Goal: Information Seeking & Learning: Learn about a topic

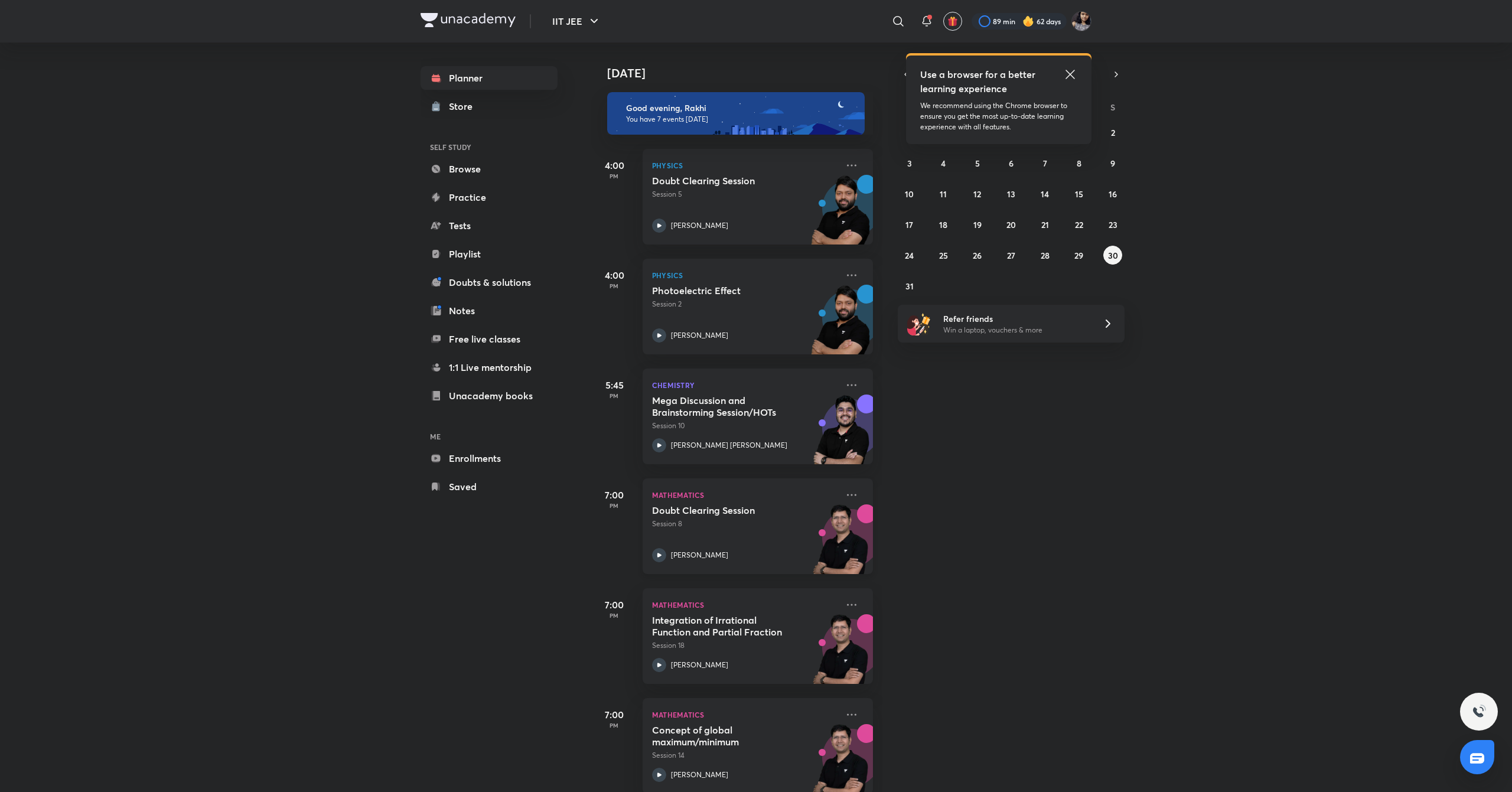
scroll to position [133, 0]
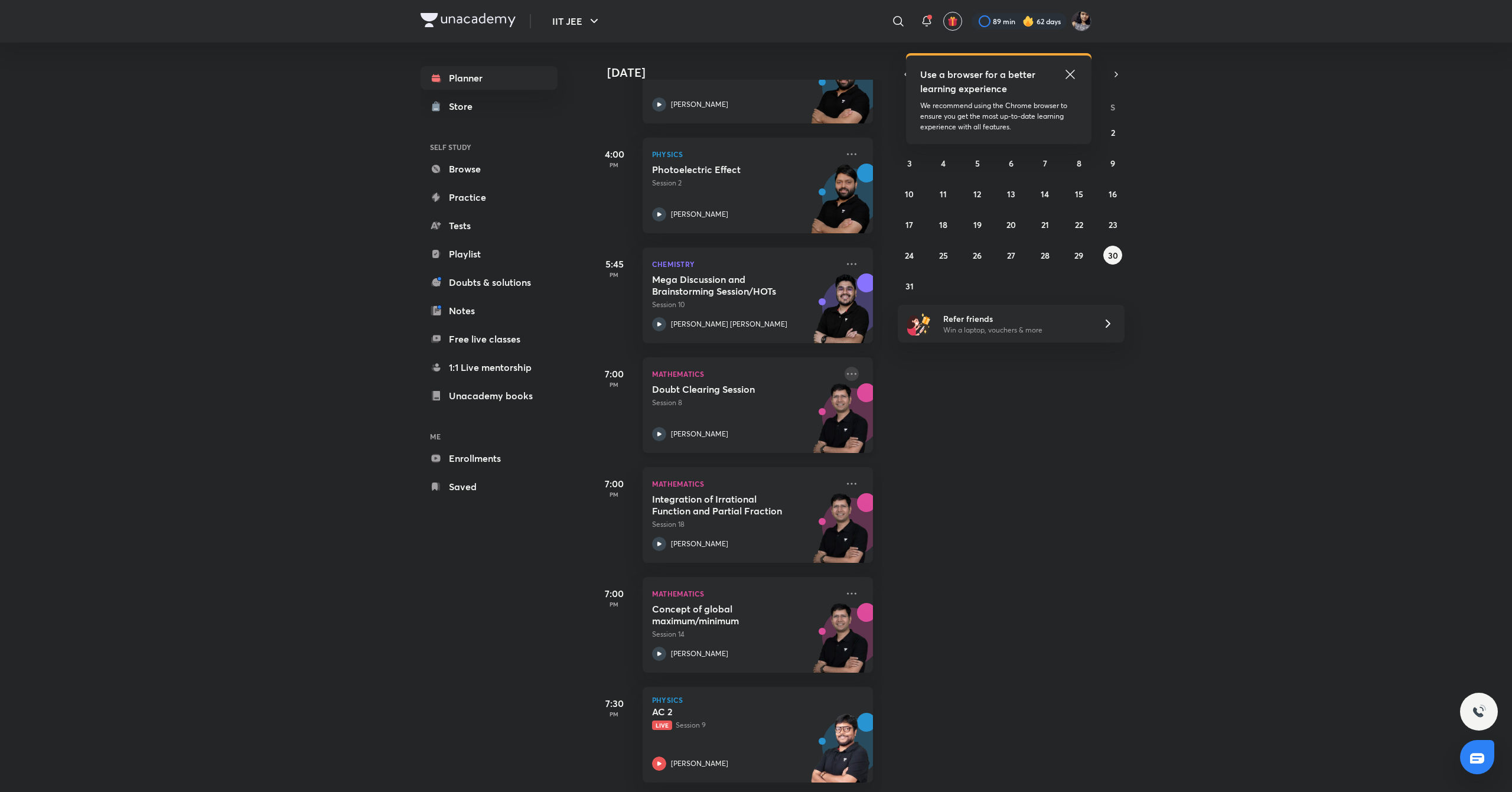
click at [847, 373] on icon at bounding box center [851, 373] width 9 height 2
click at [882, 468] on icon at bounding box center [880, 470] width 12 height 12
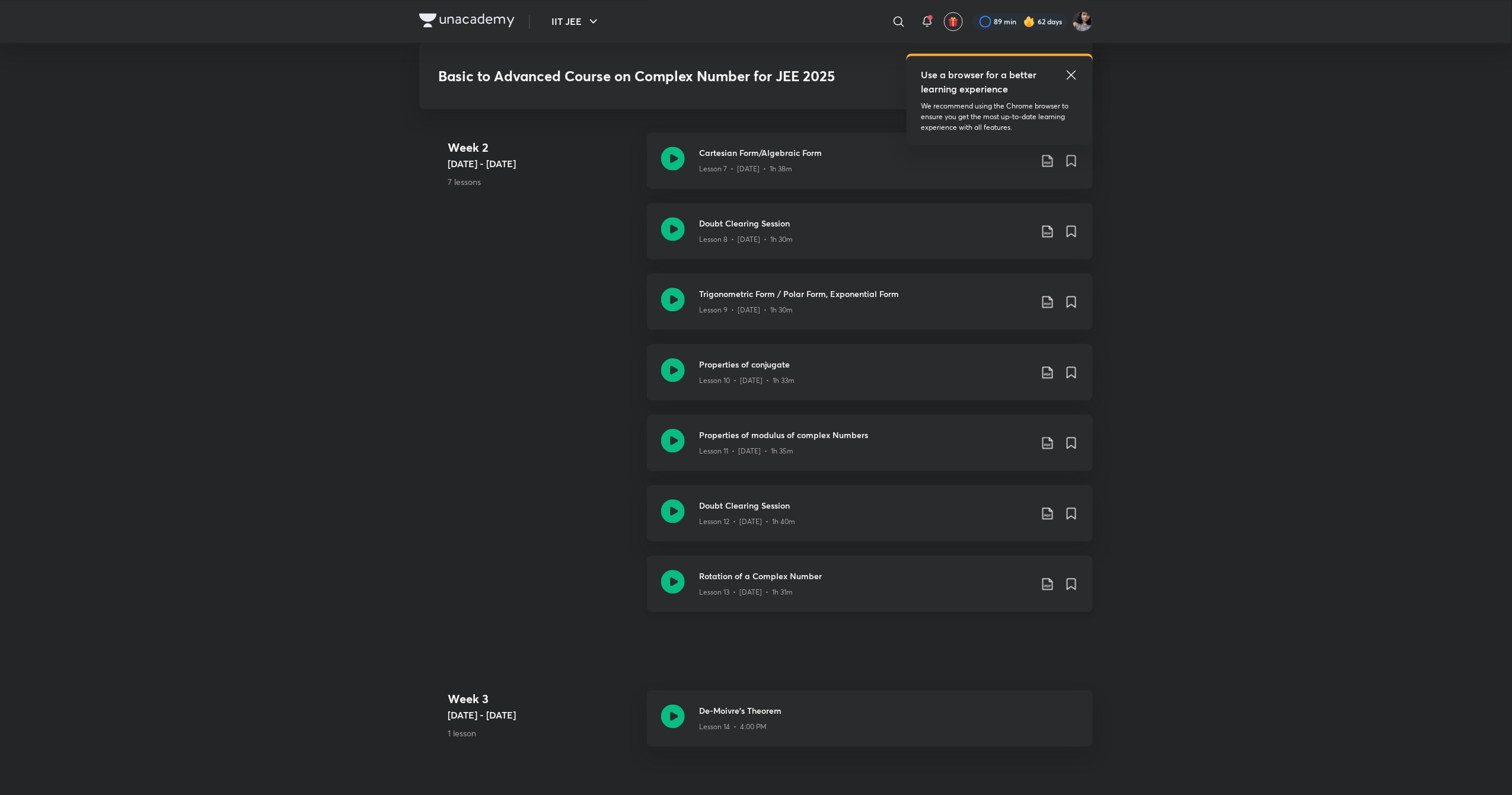
scroll to position [1153, 0]
click at [668, 168] on icon at bounding box center [673, 161] width 24 height 24
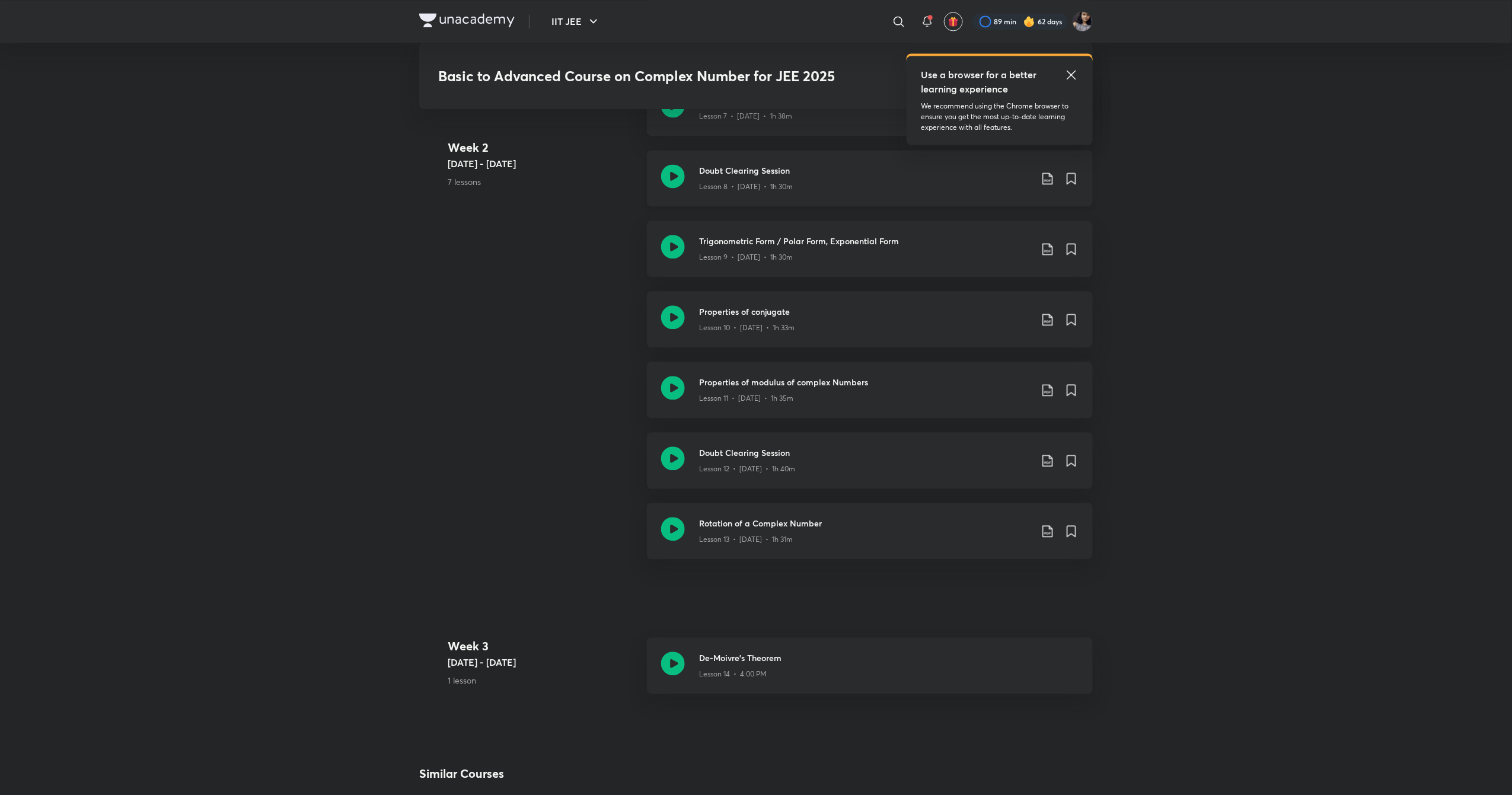
click at [668, 172] on icon at bounding box center [673, 176] width 24 height 24
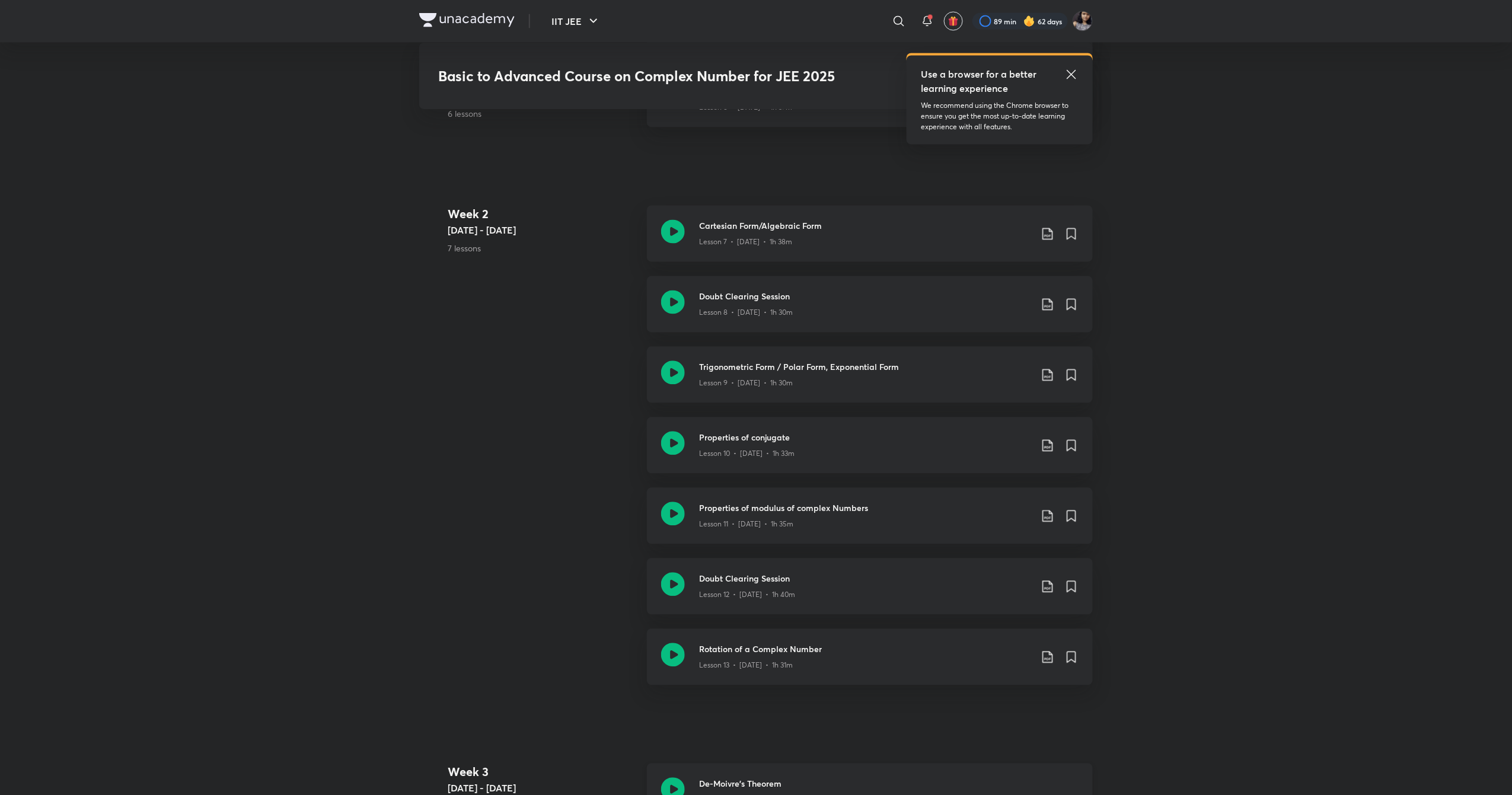
scroll to position [1075, 0]
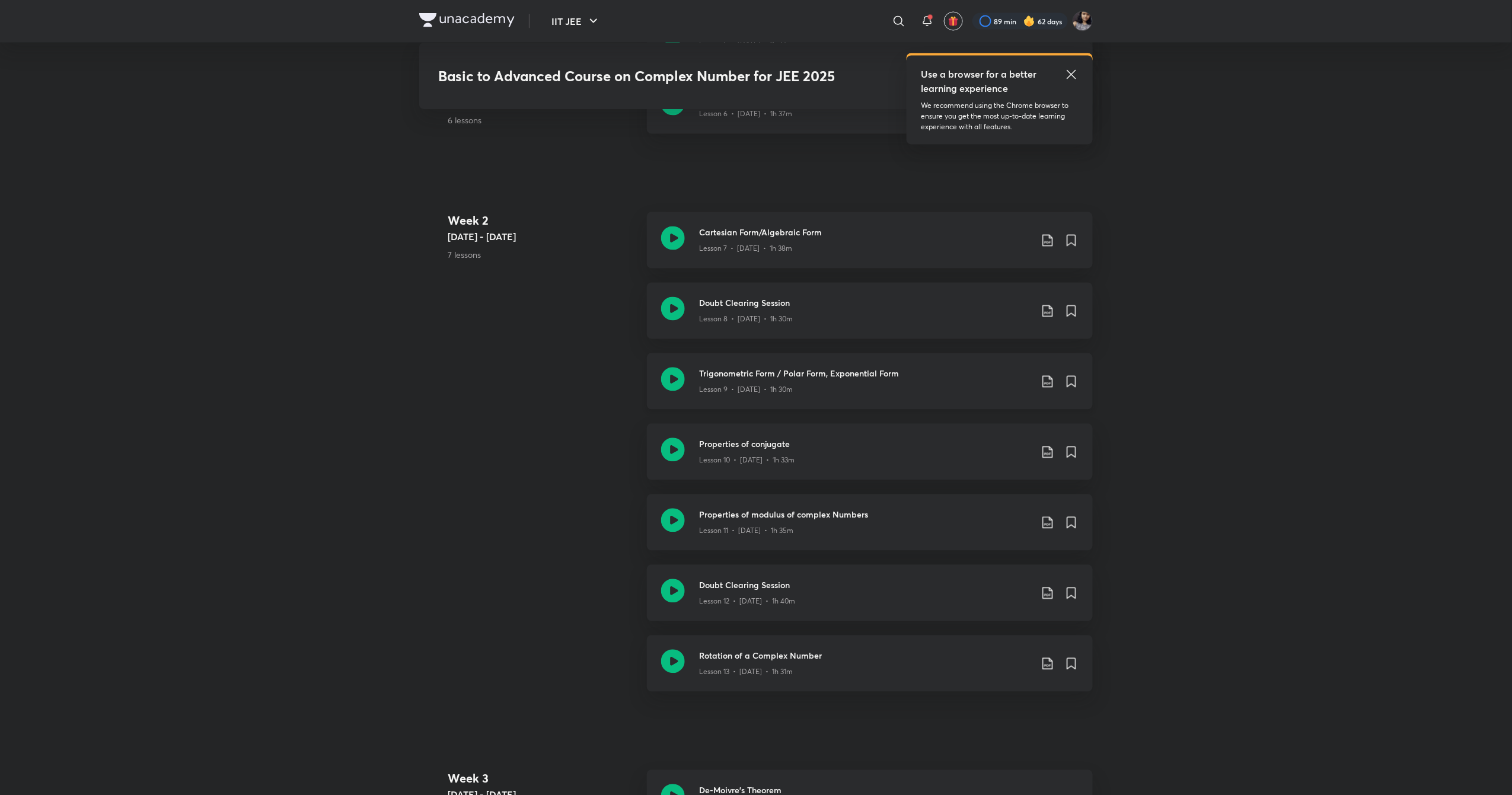
click at [674, 372] on icon at bounding box center [673, 379] width 24 height 24
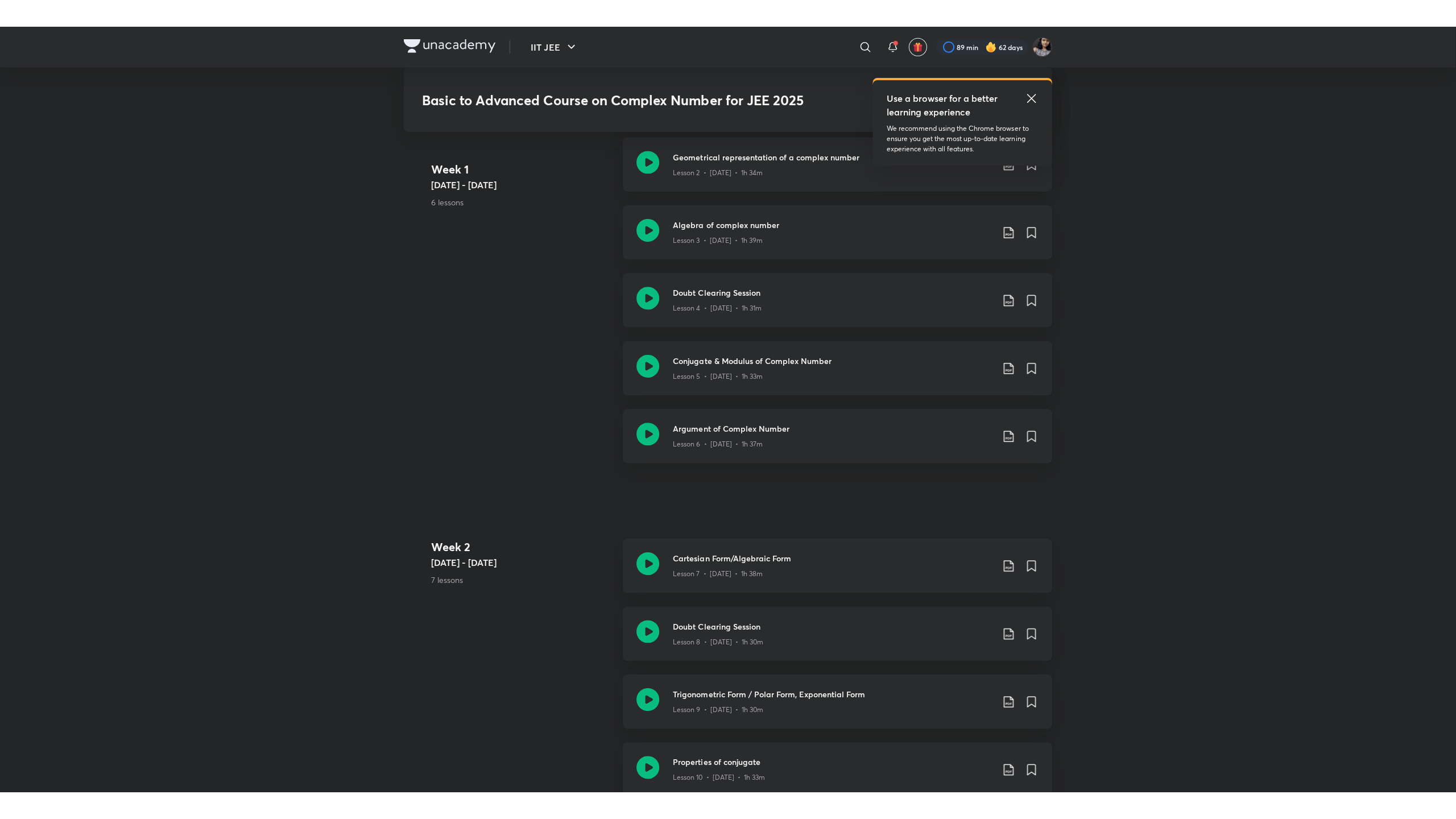
scroll to position [728, 0]
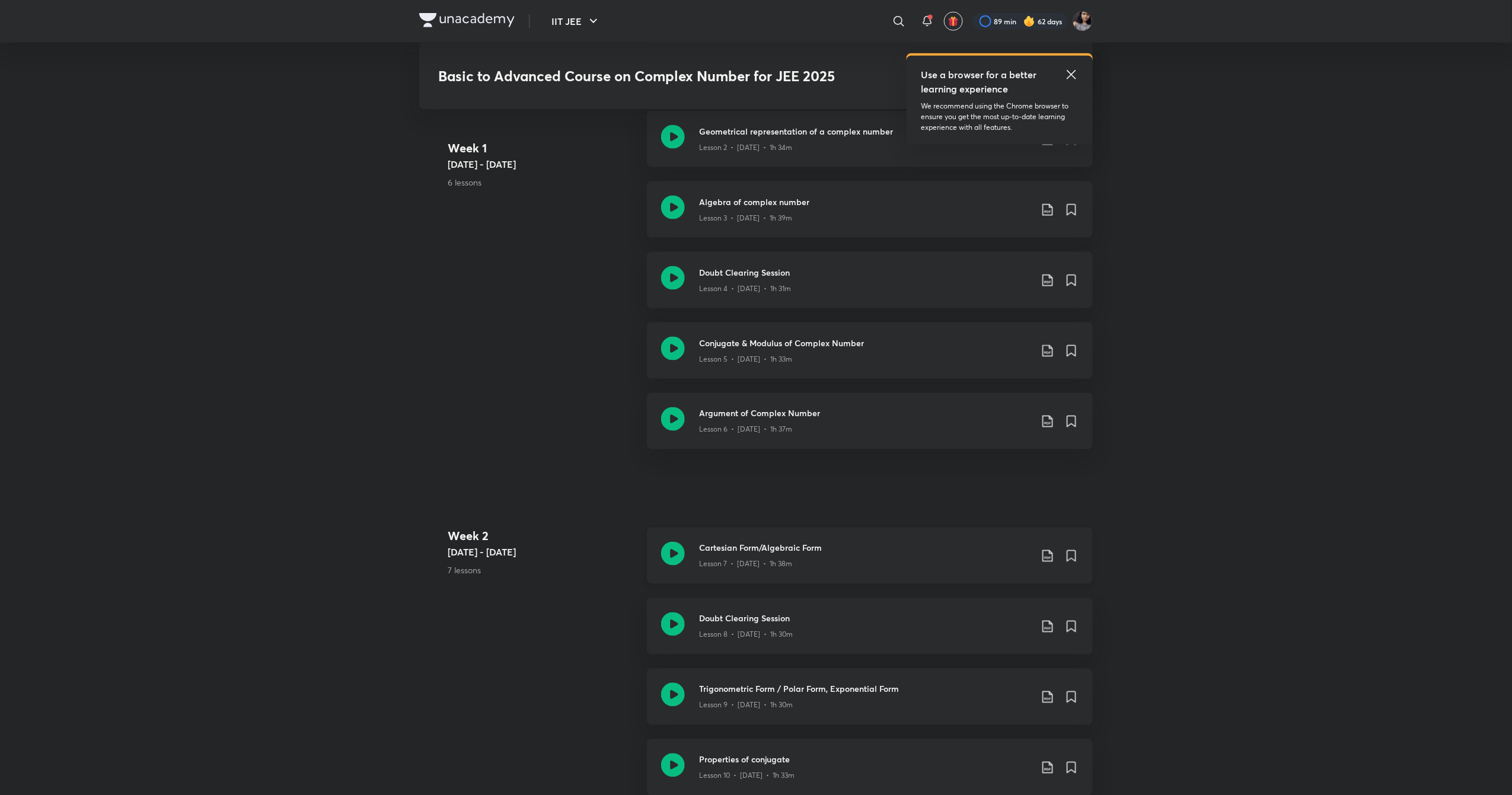
click at [673, 553] on icon at bounding box center [673, 554] width 24 height 24
